Goal: Task Accomplishment & Management: Complete application form

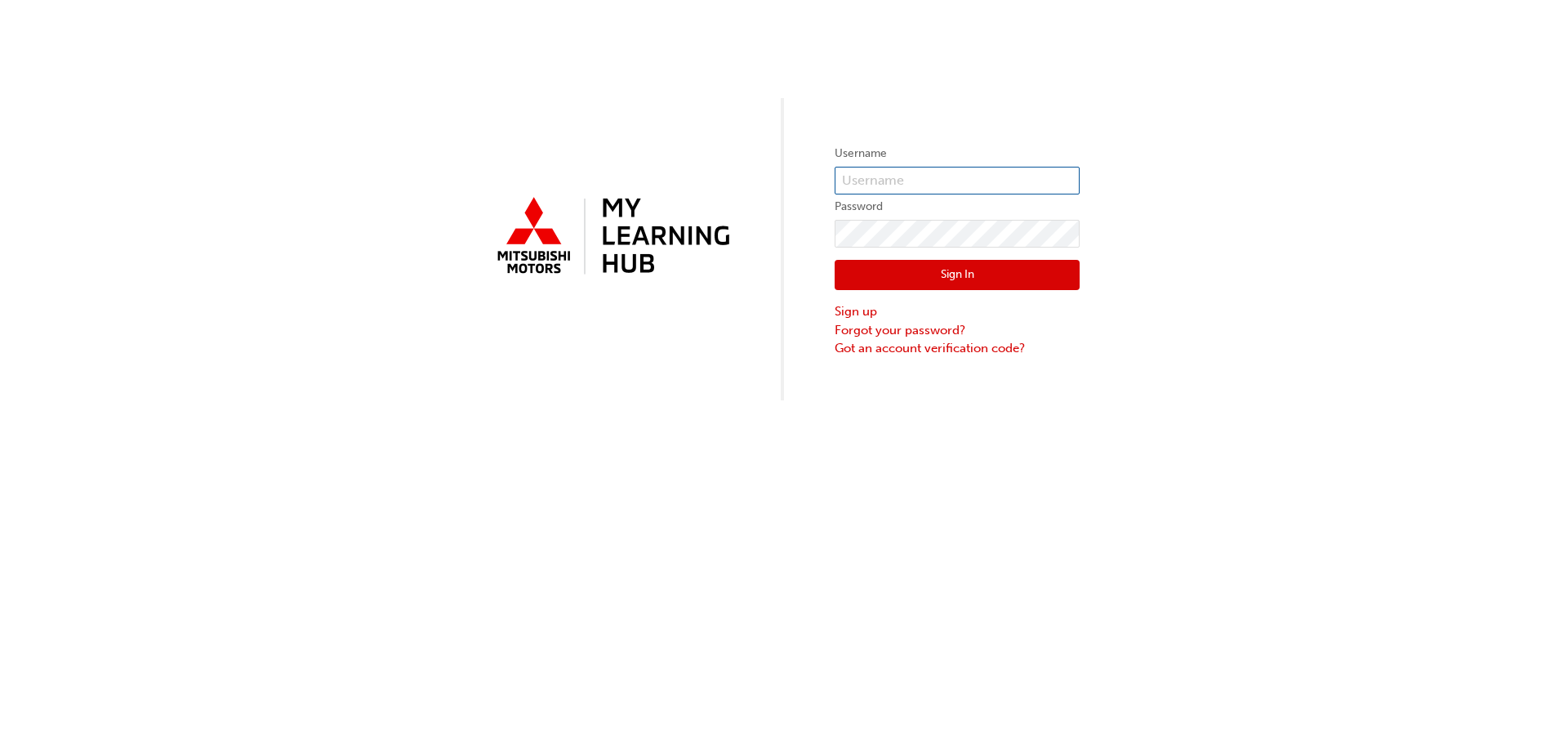
click at [912, 177] on input "text" at bounding box center [956, 181] width 245 height 28
drag, startPoint x: 889, startPoint y: 176, endPoint x: 777, endPoint y: 191, distance: 113.0
click at [777, 191] on div "Username TonyL Password Sign In Sign up Forgot your password? Got an account ve…" at bounding box center [784, 200] width 1568 height 400
paste input "5156482"
type input "5156482"
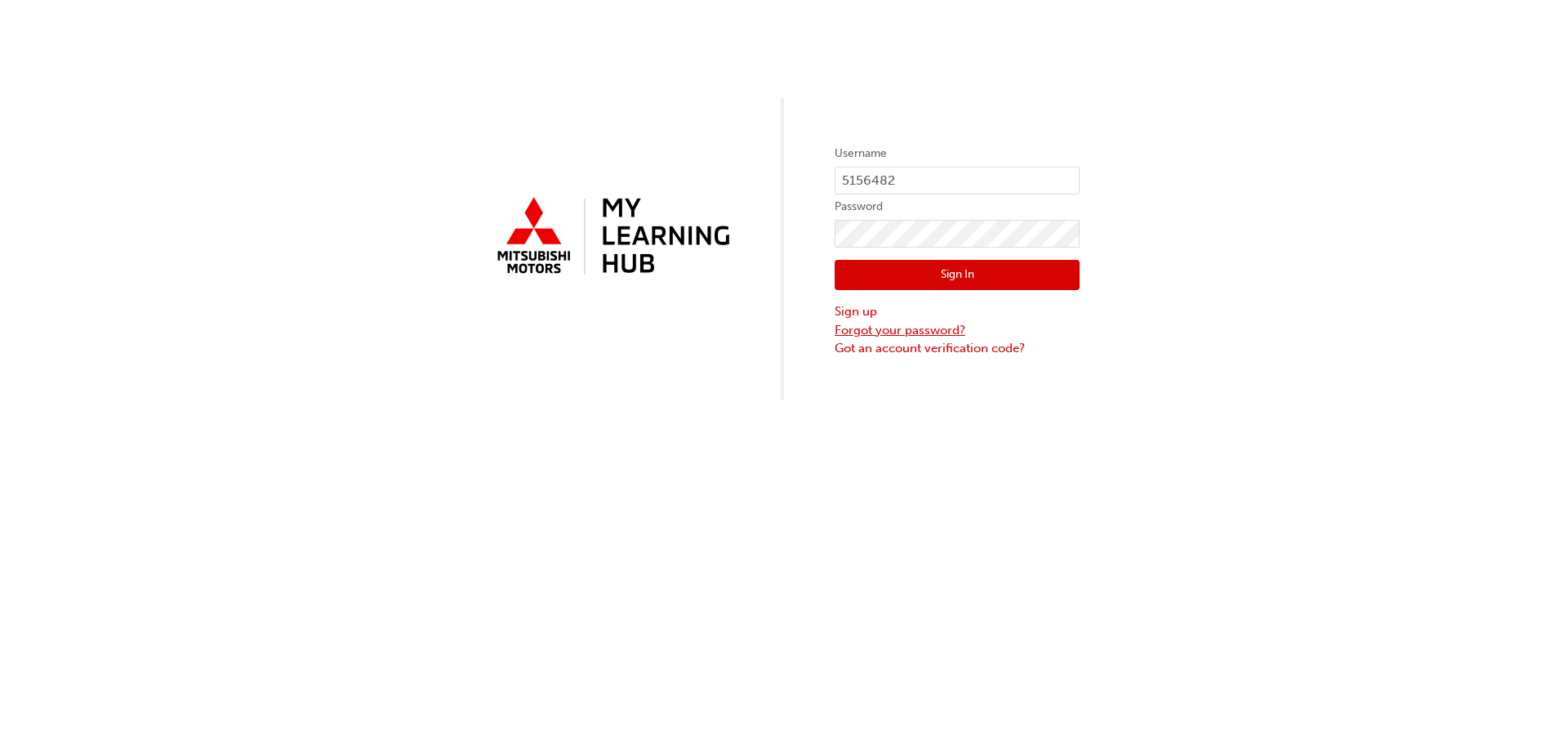
click at [901, 330] on link "Forgot your password?" at bounding box center [956, 330] width 245 height 19
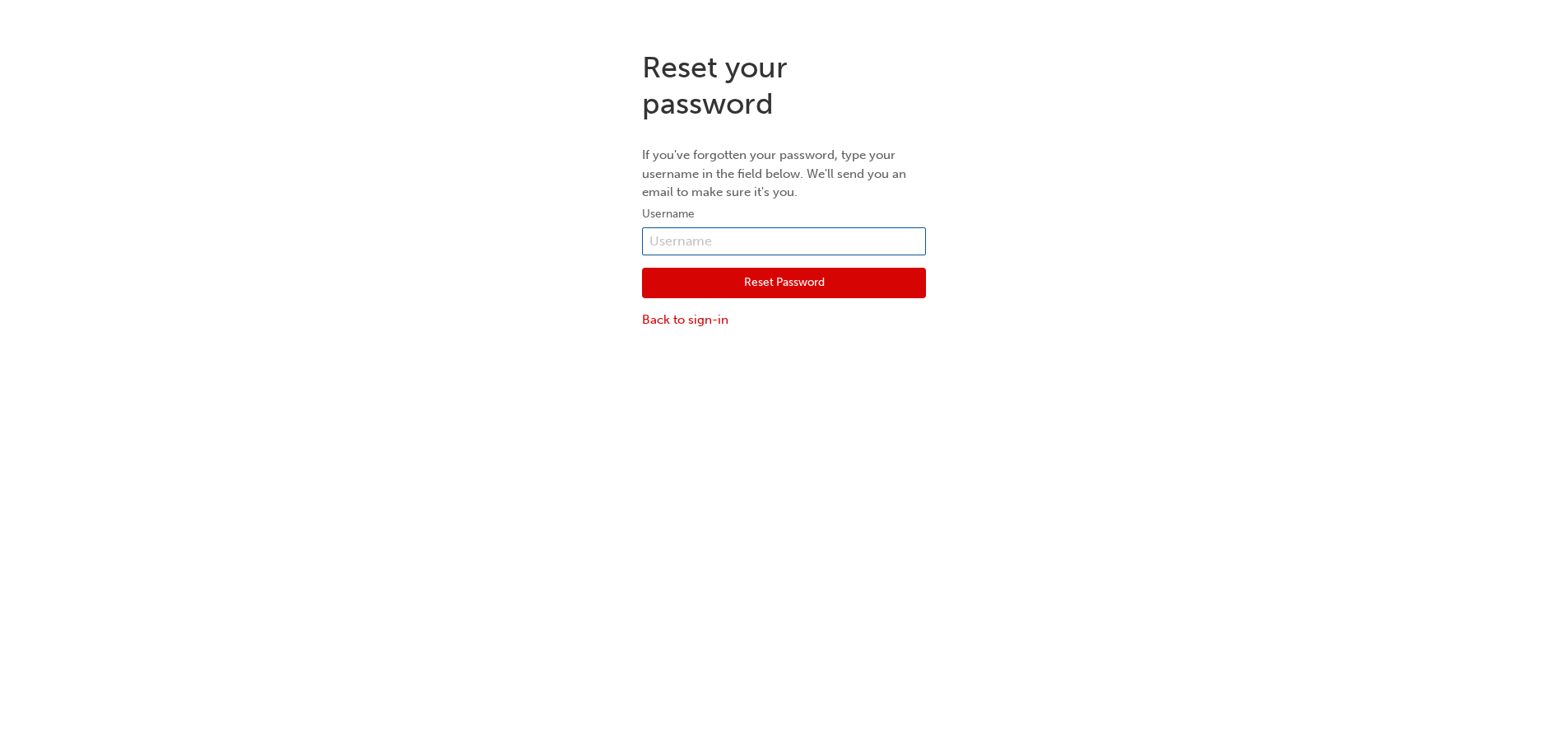
click at [667, 239] on input "text" at bounding box center [784, 241] width 284 height 28
paste input "5156482"
type input "5156482"
click at [752, 280] on button "Reset Password" at bounding box center [784, 283] width 284 height 32
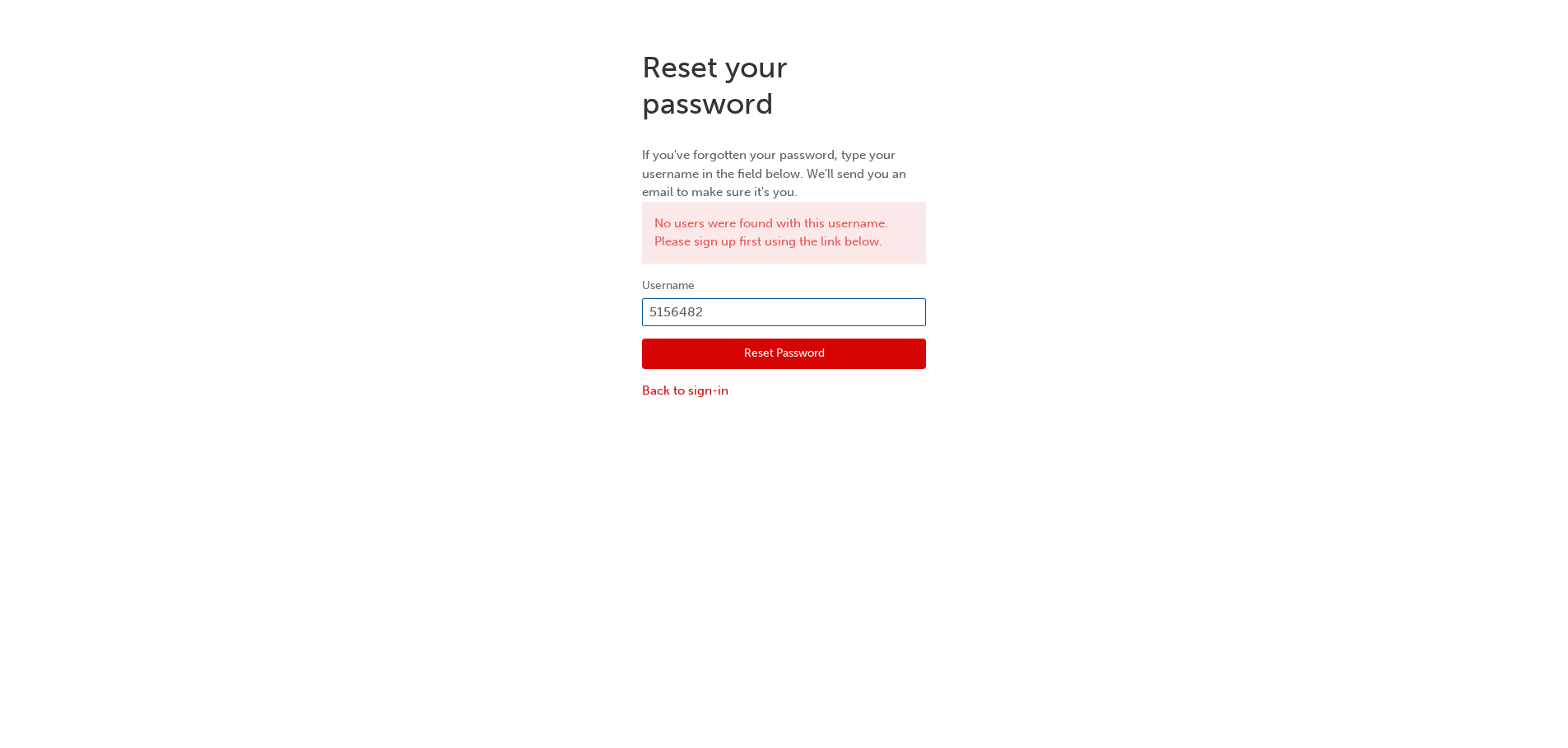
drag, startPoint x: 720, startPoint y: 311, endPoint x: 563, endPoint y: 331, distance: 158.3
click at [563, 331] on div "Reset your password If you've forgotten your password, type your username in th…" at bounding box center [784, 224] width 1568 height 375
click at [717, 314] on input "5156482" at bounding box center [784, 312] width 284 height 28
drag, startPoint x: 717, startPoint y: 314, endPoint x: 616, endPoint y: 322, distance: 101.3
click at [614, 322] on div "Reset your password If you've forgotten your password, type your username in th…" at bounding box center [784, 224] width 1568 height 375
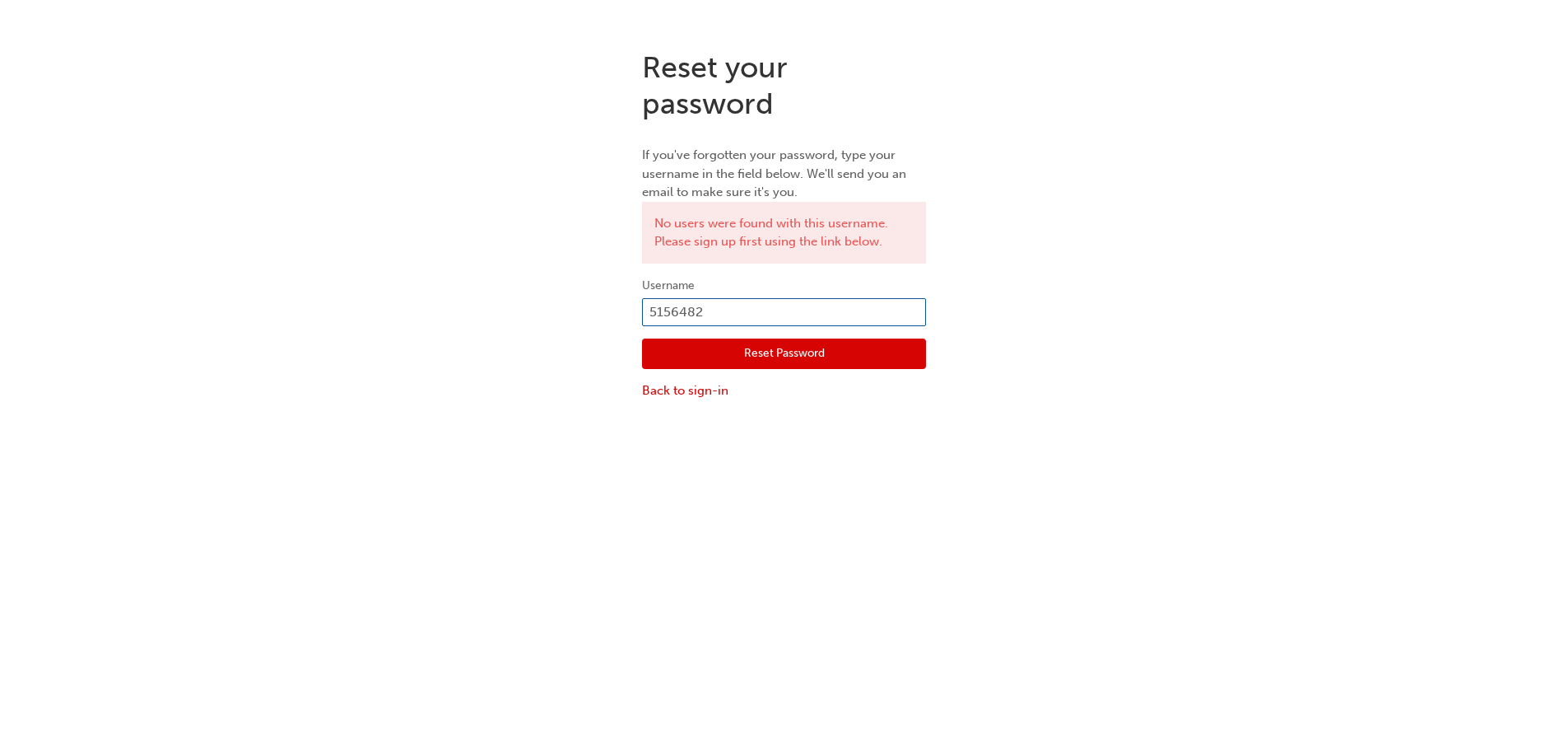
paste input "W913TLANZARA"
type input "W913TLANZARA"
click at [760, 355] on button "Reset Password" at bounding box center [784, 355] width 284 height 32
click at [663, 393] on link "Back to sign-in" at bounding box center [784, 390] width 284 height 19
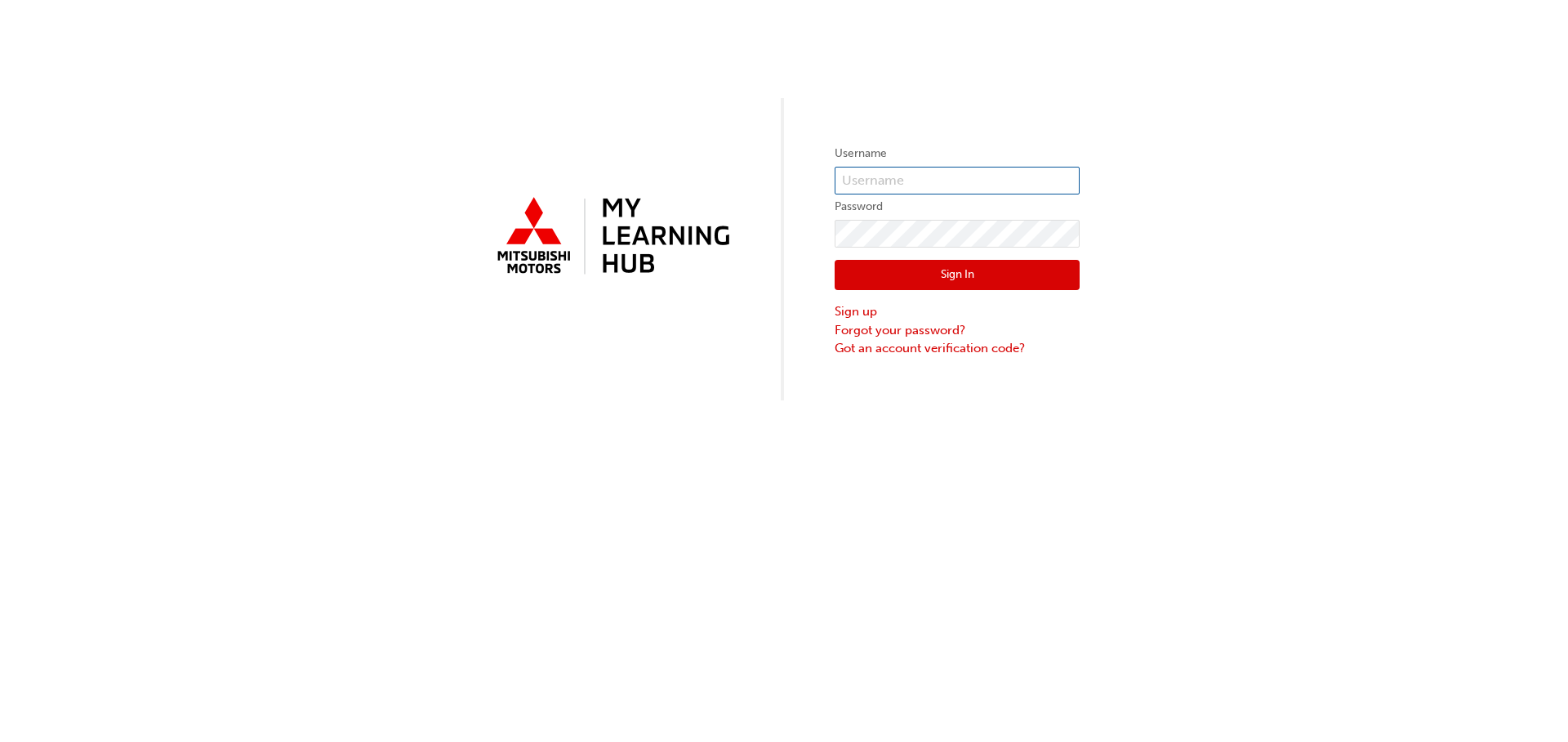
click at [879, 181] on input "text" at bounding box center [956, 181] width 245 height 28
paste input "[PERSON_NAME][EMAIL_ADDRESS][DOMAIN_NAME]"
type input "[PERSON_NAME][EMAIL_ADDRESS][DOMAIN_NAME]"
click at [901, 330] on link "Forgot your password?" at bounding box center [956, 330] width 245 height 19
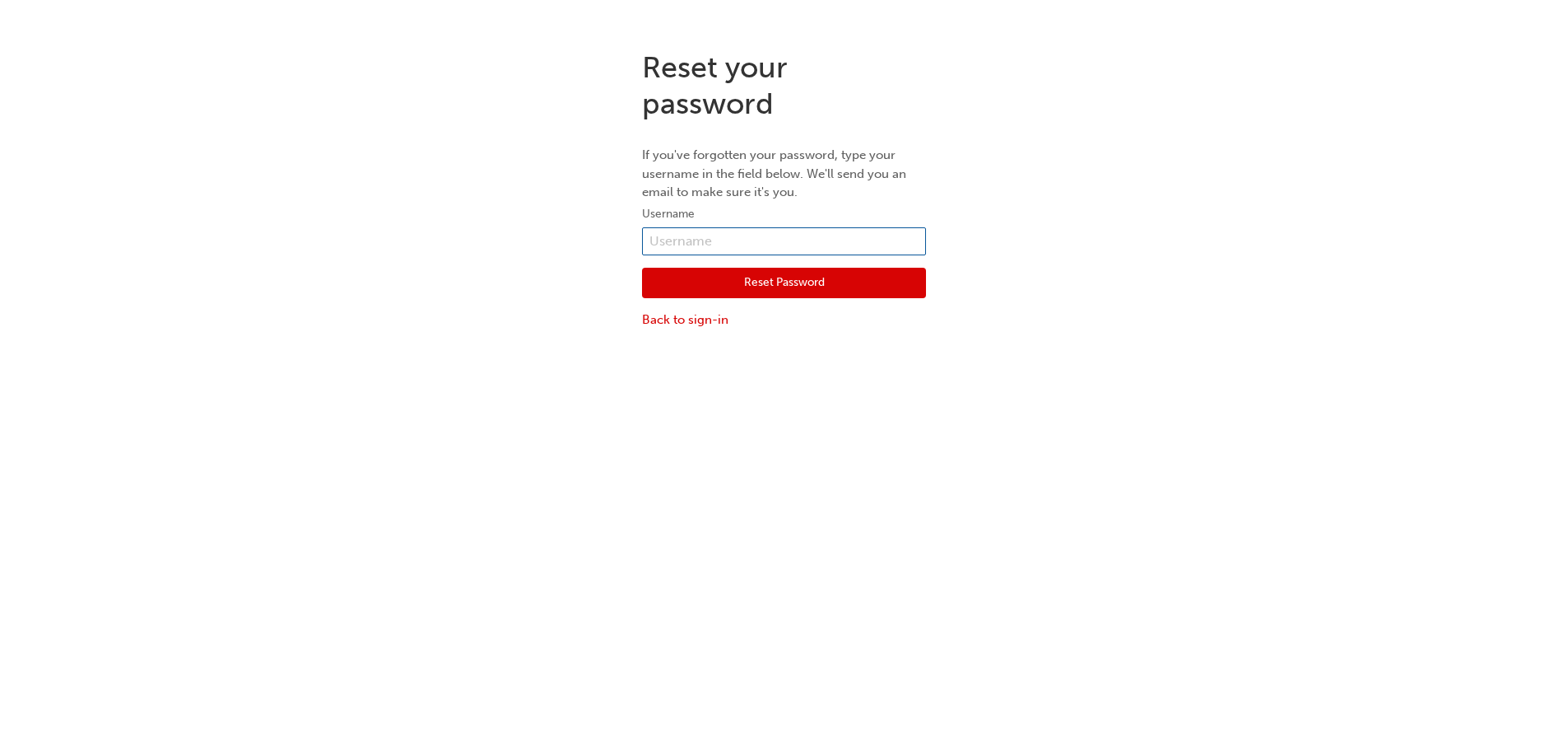
click at [689, 242] on input "text" at bounding box center [784, 241] width 284 height 28
paste input "[PERSON_NAME][EMAIL_ADDRESS][DOMAIN_NAME]"
type input "[PERSON_NAME][EMAIL_ADDRESS][DOMAIN_NAME]"
click at [761, 276] on button "Reset Password" at bounding box center [784, 283] width 284 height 32
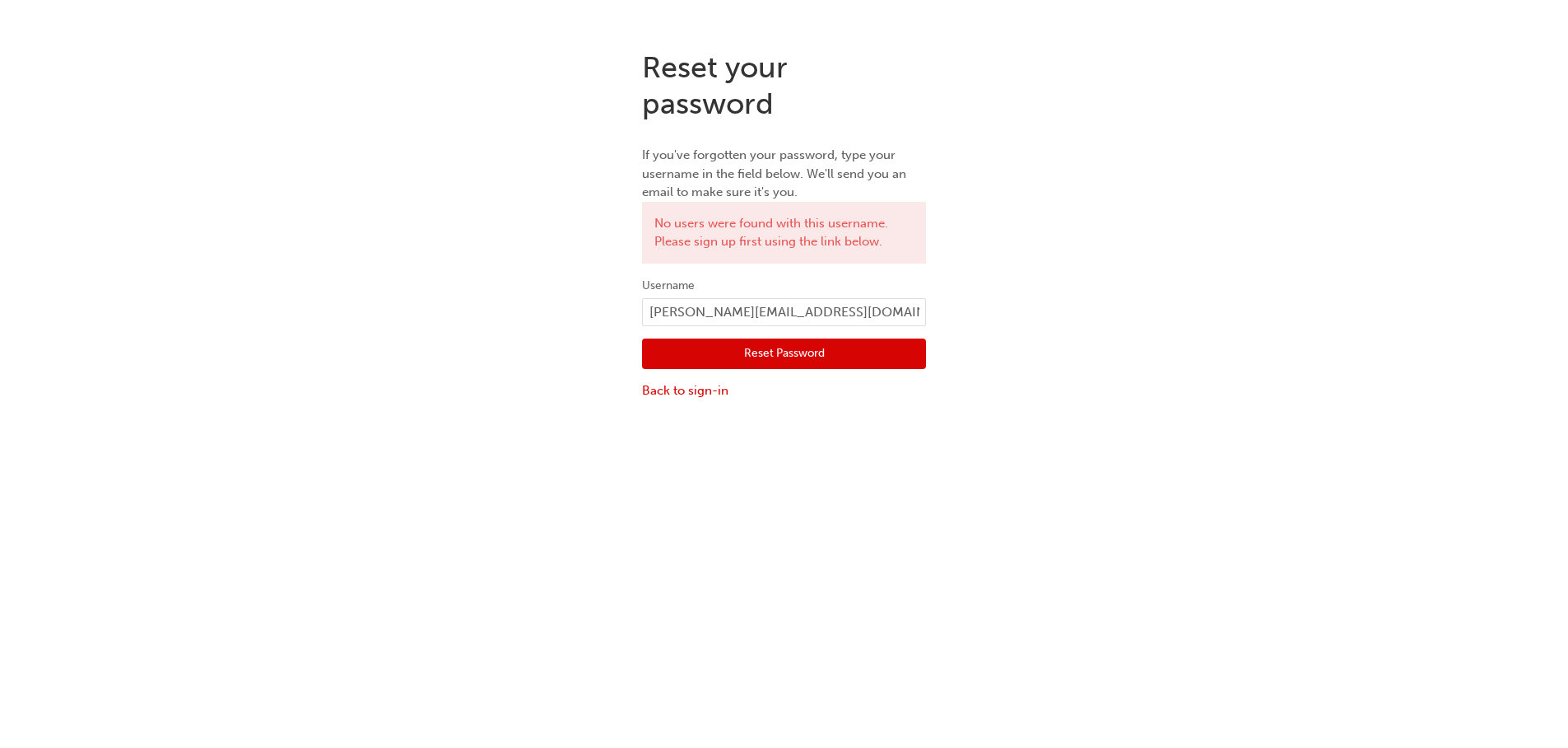
click at [735, 354] on button "Reset Password" at bounding box center [784, 355] width 284 height 32
click at [841, 311] on input "[PERSON_NAME][EMAIL_ADDRESS][DOMAIN_NAME]" at bounding box center [784, 312] width 284 height 28
drag, startPoint x: 845, startPoint y: 313, endPoint x: 599, endPoint y: 336, distance: 247.1
click at [587, 345] on div "Reset your password If you've forgotten your password, type your username in th…" at bounding box center [784, 224] width 1568 height 375
paste input "0005156482"
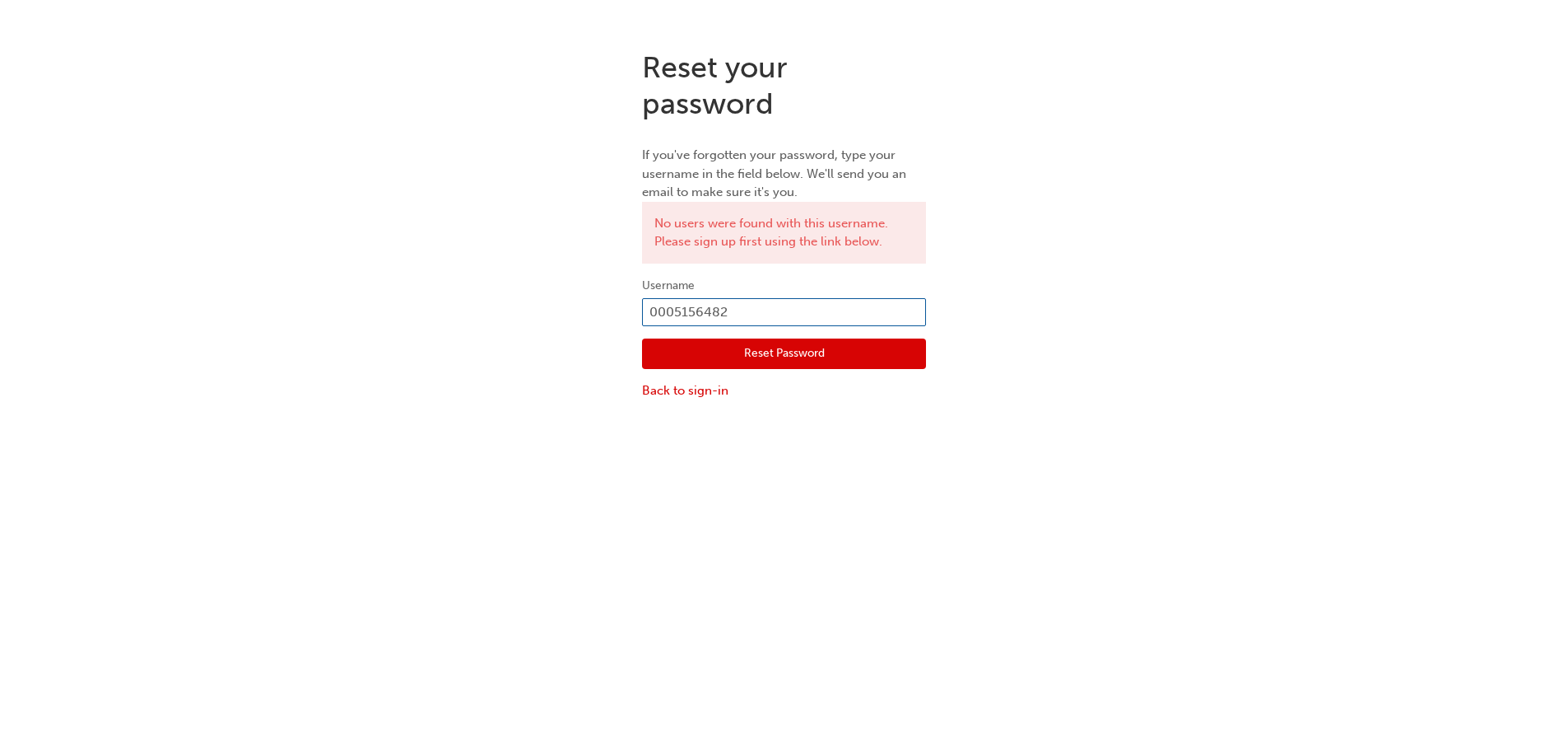
type input "0005156482"
click at [749, 349] on button "Reset Password" at bounding box center [784, 355] width 284 height 32
drag, startPoint x: 748, startPoint y: 316, endPoint x: 602, endPoint y: 321, distance: 146.1
click at [602, 321] on div "Reset your password If you've forgotten your password, type your username in th…" at bounding box center [784, 224] width 1568 height 375
drag, startPoint x: 734, startPoint y: 305, endPoint x: 587, endPoint y: 321, distance: 147.9
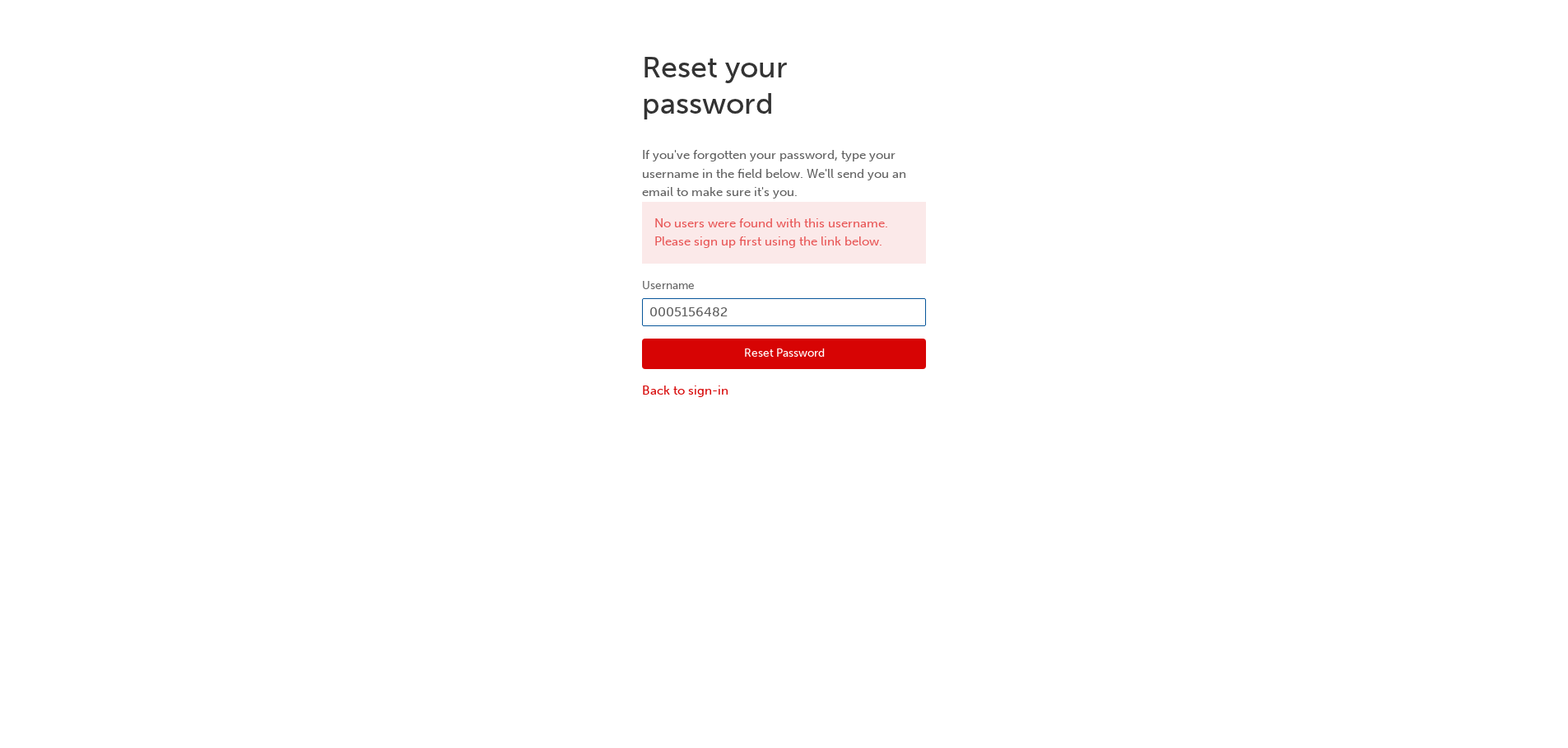
click at [587, 321] on div "Reset your password If you've forgotten your password, type your username in th…" at bounding box center [784, 224] width 1568 height 375
paste input "[PERSON_NAME][EMAIL_ADDRESS][DOMAIN_NAME]"
type input "[PERSON_NAME][EMAIL_ADDRESS][DOMAIN_NAME]"
click at [769, 356] on button "Reset Password" at bounding box center [784, 355] width 284 height 32
click at [773, 314] on input "[PERSON_NAME][EMAIL_ADDRESS][DOMAIN_NAME]" at bounding box center [784, 312] width 284 height 28
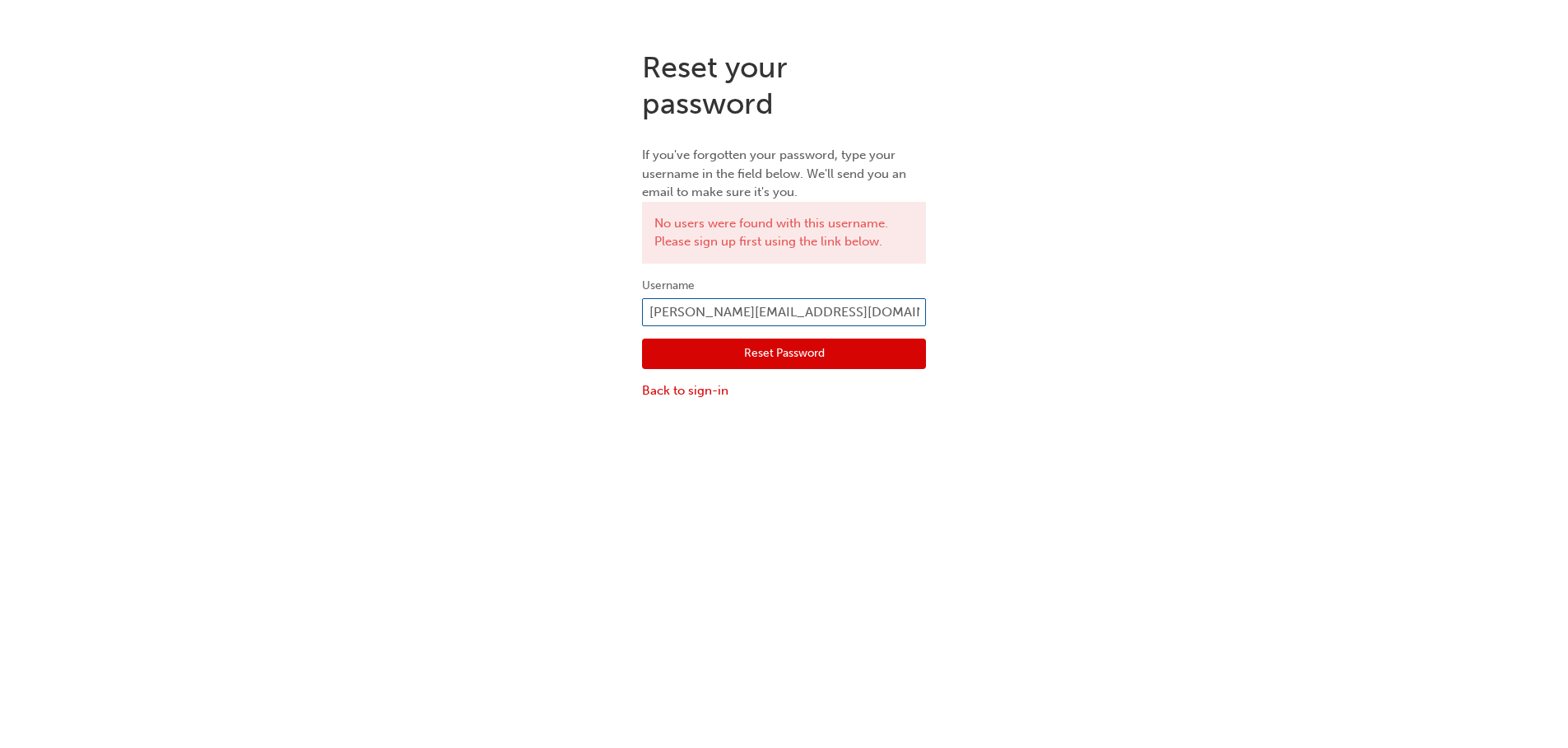
type input "[PERSON_NAME][EMAIL_ADDRESS][DOMAIN_NAME]"
click at [781, 349] on button "Reset Password" at bounding box center [784, 355] width 284 height 32
click at [707, 389] on link "Back to sign-in" at bounding box center [784, 390] width 284 height 19
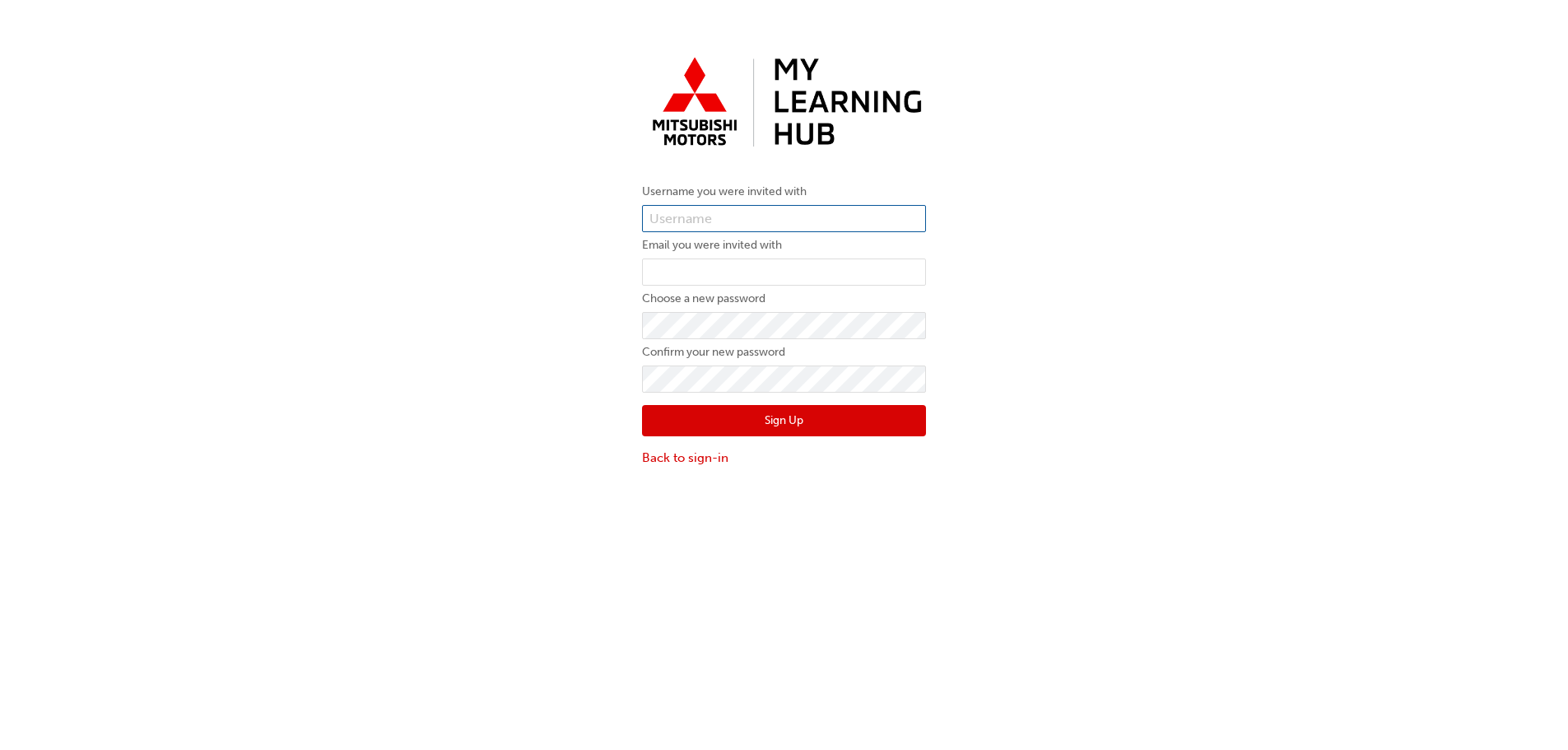
click at [670, 225] on input "text" at bounding box center [784, 219] width 284 height 28
paste input "https://mmal.ontrak.app/sign-up"
click at [863, 215] on input "https://mmal.ontrak.app/sign-up" at bounding box center [784, 219] width 284 height 28
click at [785, 220] on input "https://mmal.ontrak.app/sign-up" at bounding box center [784, 219] width 284 height 28
click at [853, 218] on input "https://mmal.ontrak.app/sign-up" at bounding box center [784, 219] width 284 height 28
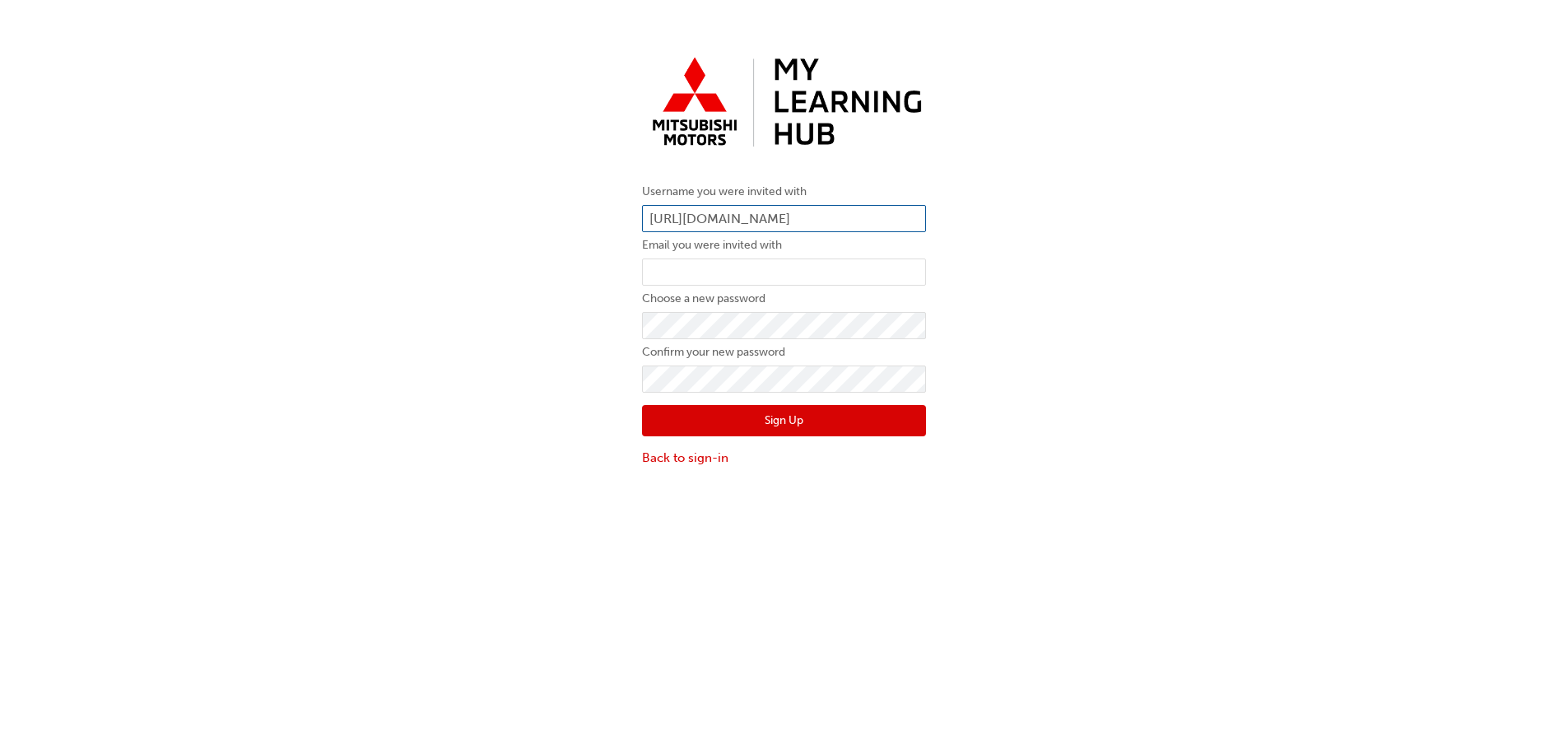
click at [853, 218] on input "https://mmal.ontrak.app/sign-up" at bounding box center [784, 219] width 284 height 28
paste input "[PERSON_NAME][EMAIL_ADDRESS][DOMAIN_NAME]"
type input "[PERSON_NAME][EMAIL_ADDRESS][DOMAIN_NAME]"
click at [707, 275] on input "email" at bounding box center [784, 272] width 284 height 28
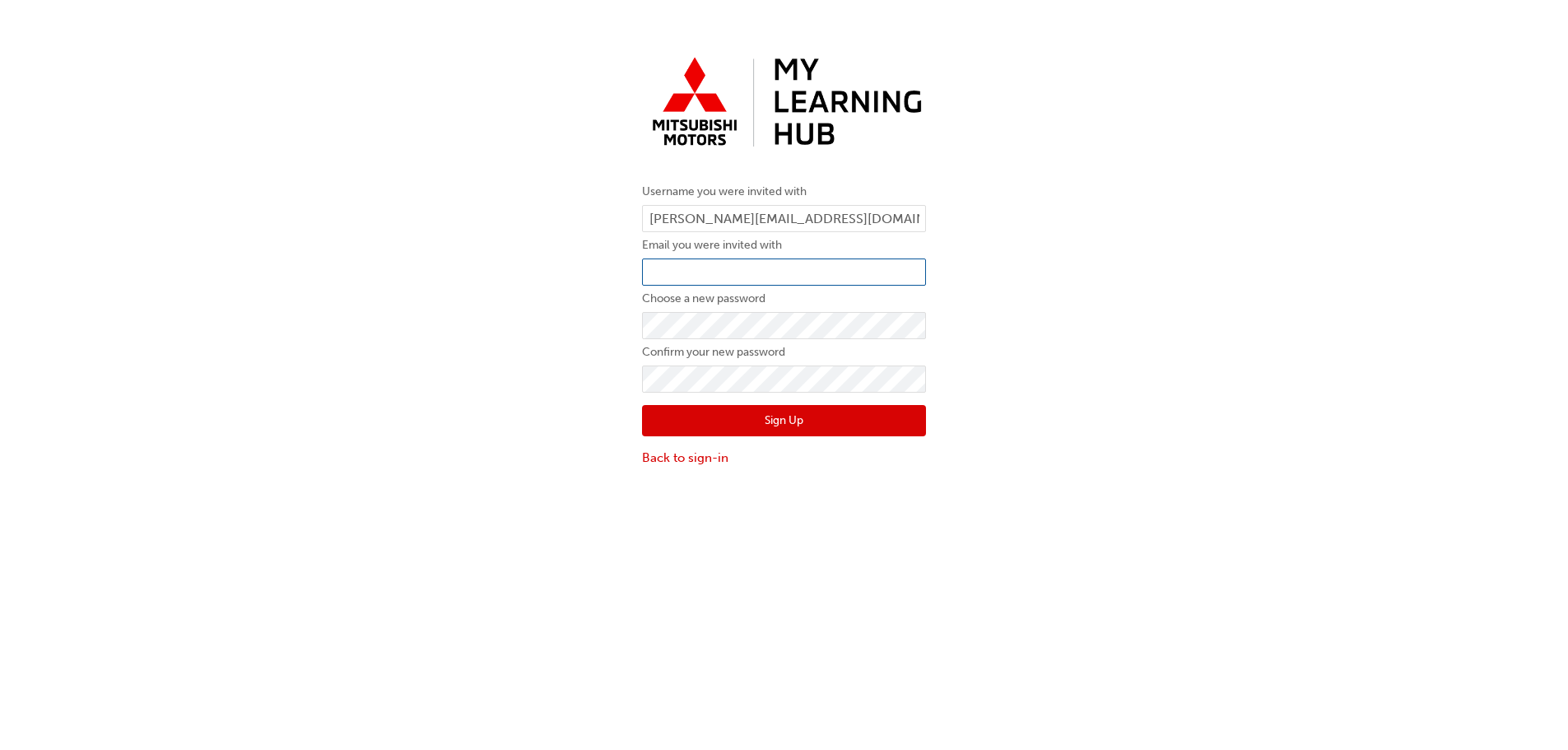
paste input "[PERSON_NAME][EMAIL_ADDRESS][DOMAIN_NAME]"
type input "[PERSON_NAME][EMAIL_ADDRESS][DOMAIN_NAME]"
click at [746, 422] on button "Sign Up" at bounding box center [784, 421] width 284 height 32
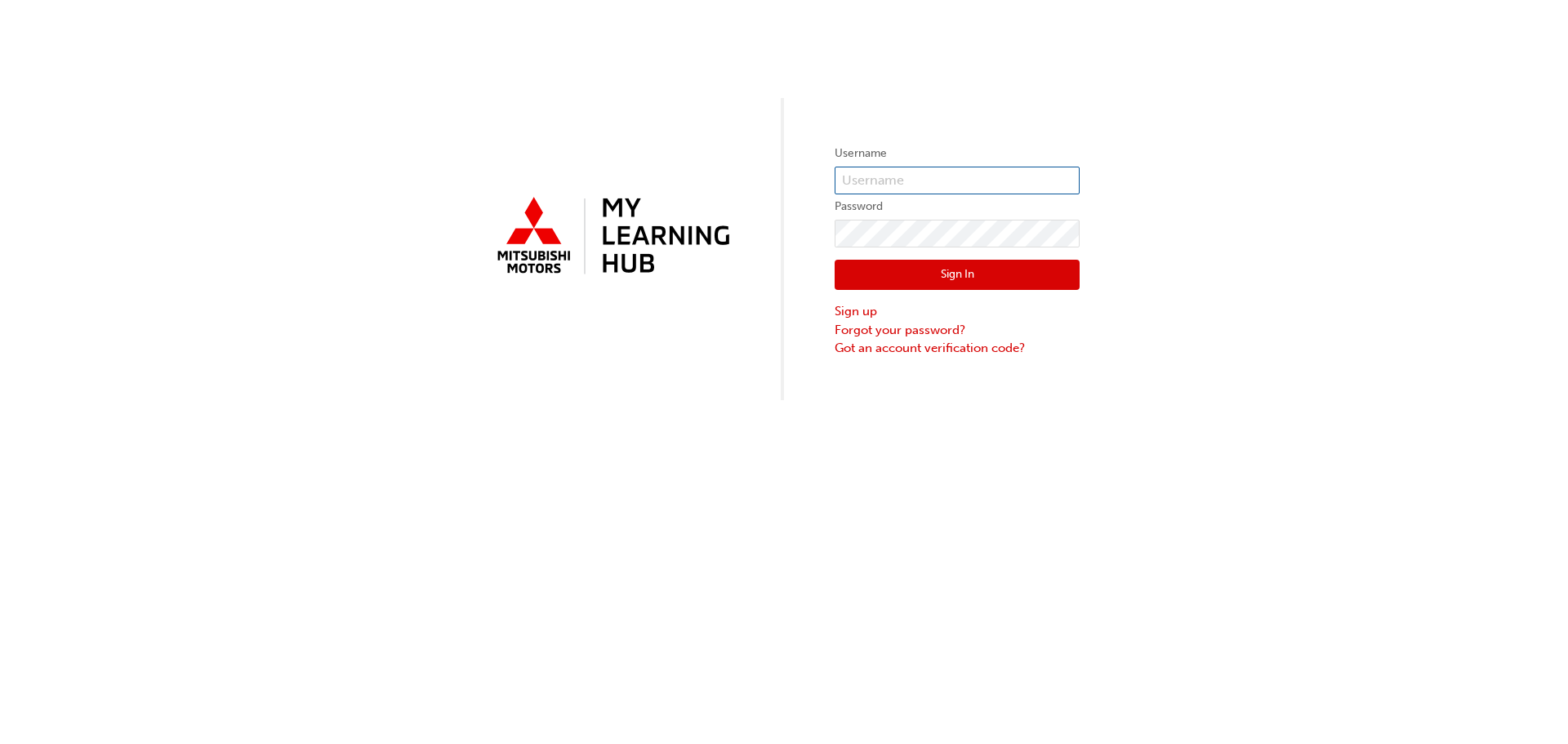
click at [857, 183] on input "text" at bounding box center [956, 181] width 245 height 28
click at [411, 161] on div "Username Password Sign In Sign up Forgot your password? Got an account verifica…" at bounding box center [784, 200] width 1568 height 400
drag, startPoint x: 1222, startPoint y: 0, endPoint x: 524, endPoint y: 538, distance: 881.3
click at [524, 538] on div "Username Password Sign In Sign up Forgot your password? Got an account verifica…" at bounding box center [784, 372] width 1568 height 744
